Goal: Find specific page/section: Find specific page/section

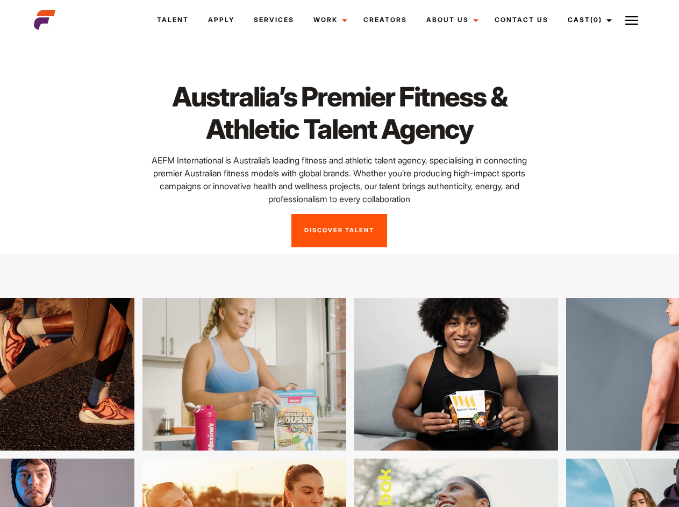
click at [587, 20] on link "Cast (0)" at bounding box center [588, 19] width 60 height 29
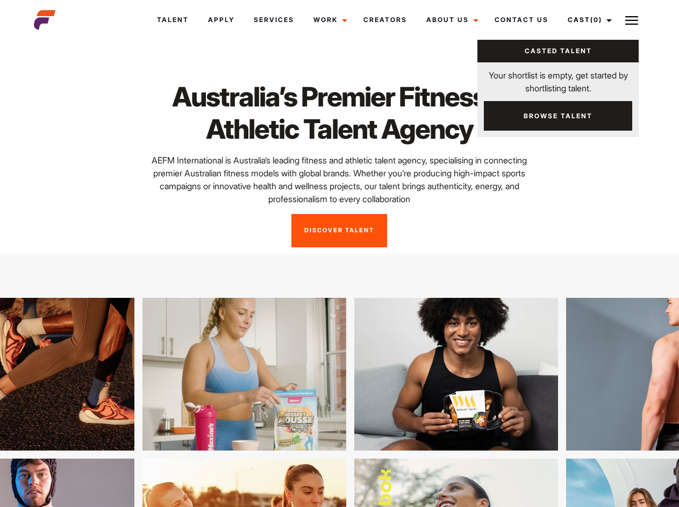
click at [632, 20] on img at bounding box center [631, 20] width 13 height 13
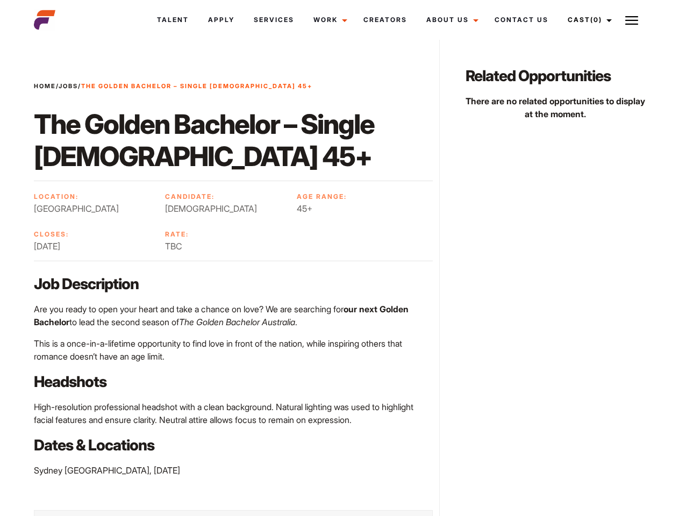
click at [587, 20] on link "Cast (0)" at bounding box center [588, 19] width 60 height 29
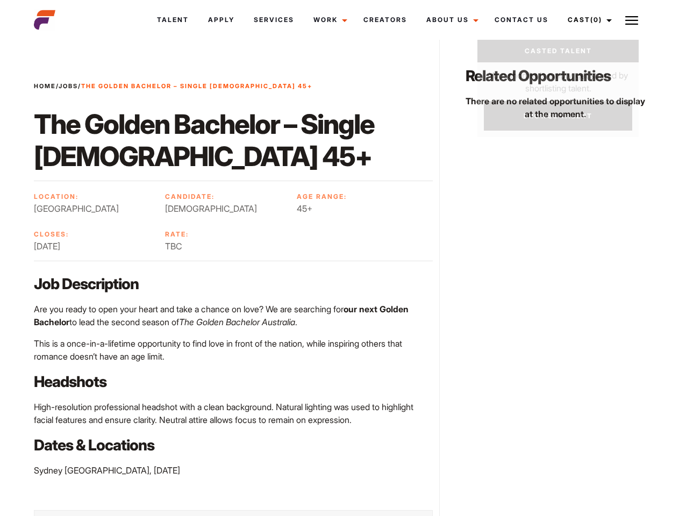
click at [632, 20] on img at bounding box center [631, 20] width 13 height 13
